Goal: Task Accomplishment & Management: Manage account settings

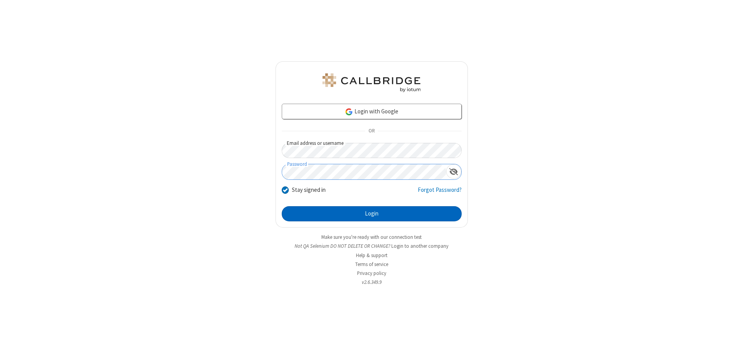
click at [372, 214] on button "Login" at bounding box center [372, 214] width 180 height 16
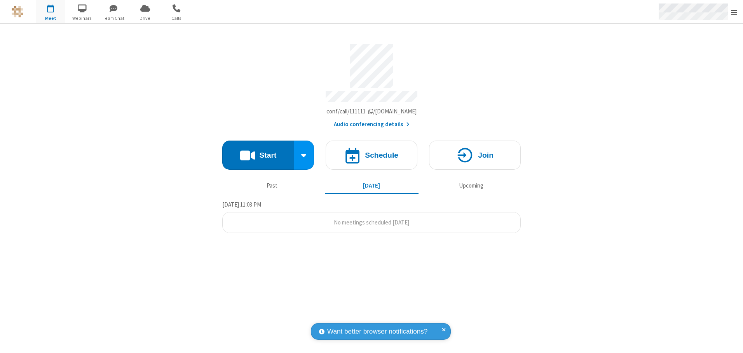
click at [734, 12] on span "Open menu" at bounding box center [734, 13] width 6 height 8
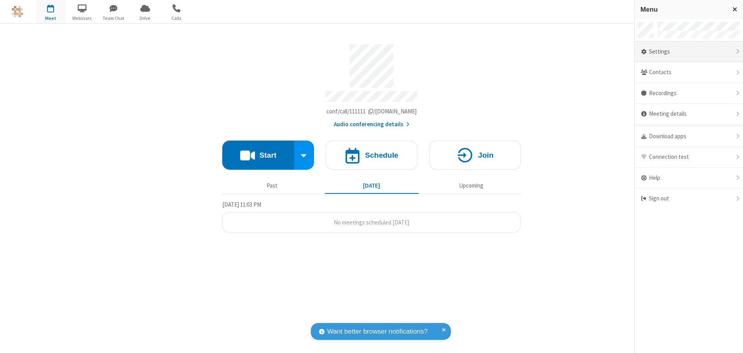
click at [689, 52] on div "Settings" at bounding box center [689, 52] width 108 height 21
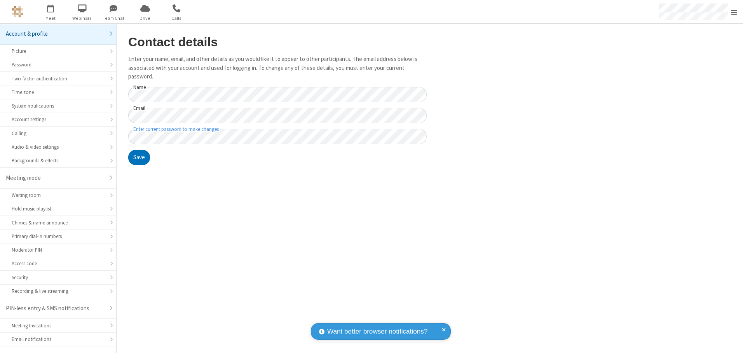
scroll to position [14, 0]
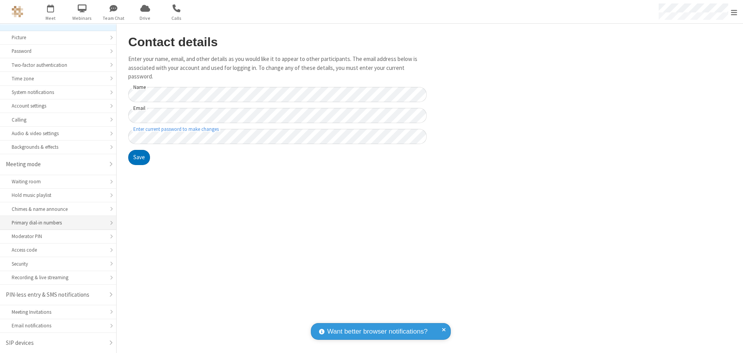
click at [55, 223] on div "Primary dial-in numbers" at bounding box center [58, 222] width 93 height 7
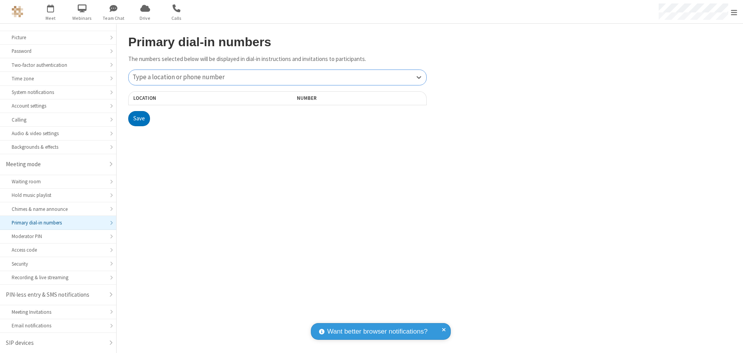
click at [278, 77] on div "Type a location or phone number" at bounding box center [278, 77] width 298 height 15
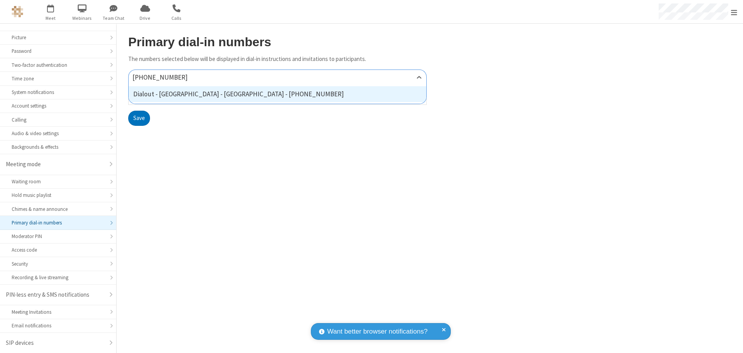
type input "[PHONE_NUMBER]"
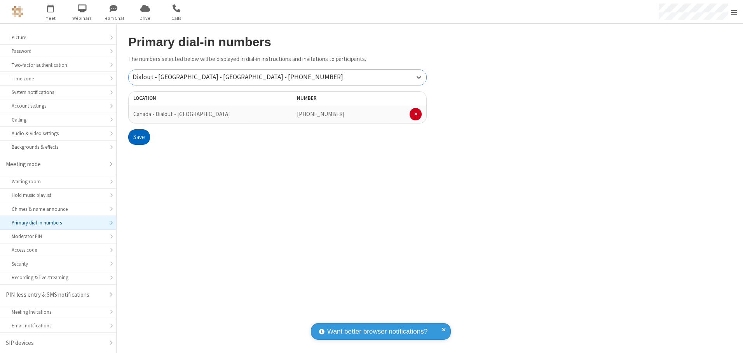
click at [139, 137] on button "Save" at bounding box center [139, 137] width 22 height 16
